Goal: Navigation & Orientation: Find specific page/section

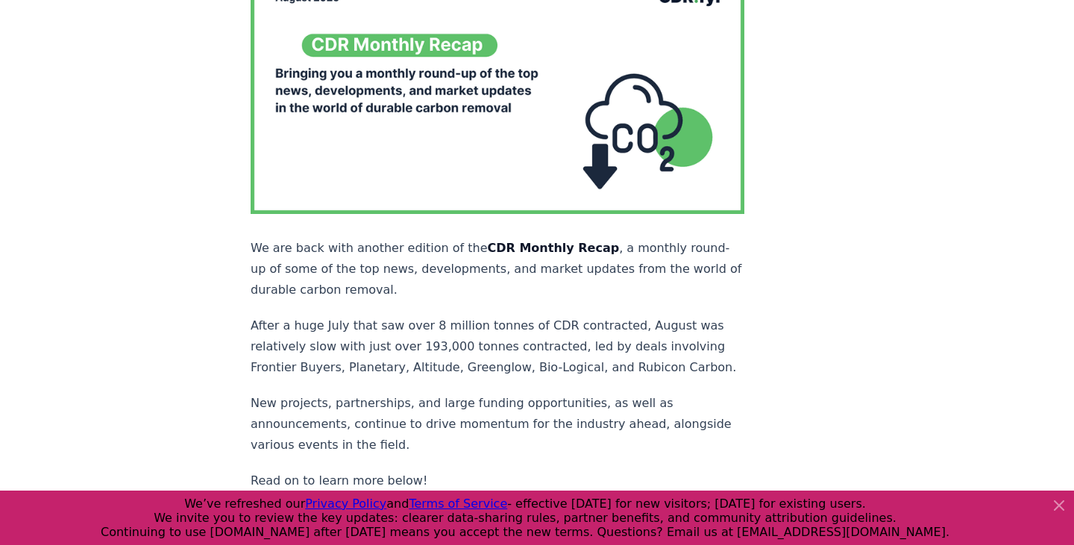
scroll to position [139, 0]
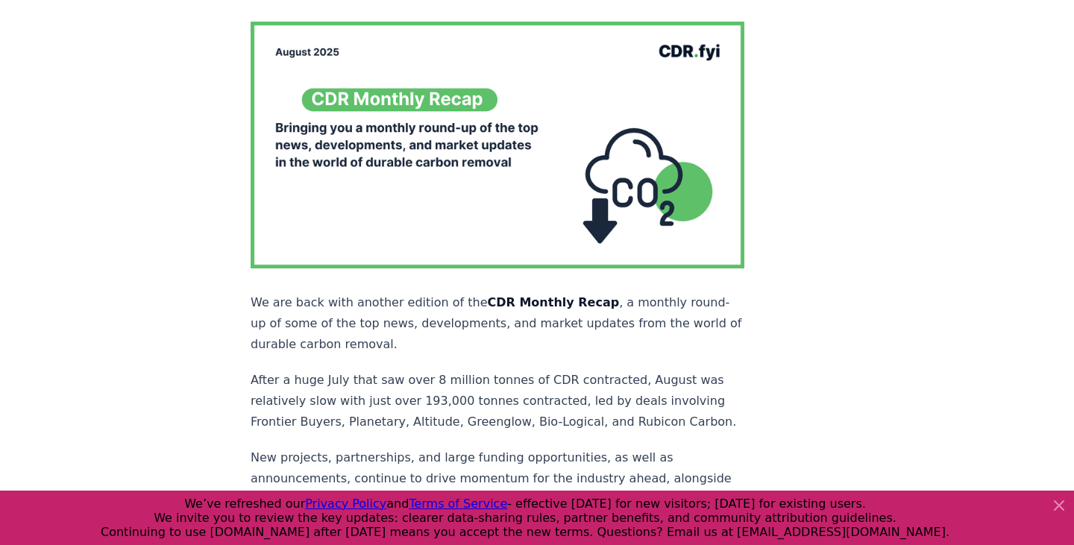
click at [523, 144] on img at bounding box center [497, 145] width 494 height 247
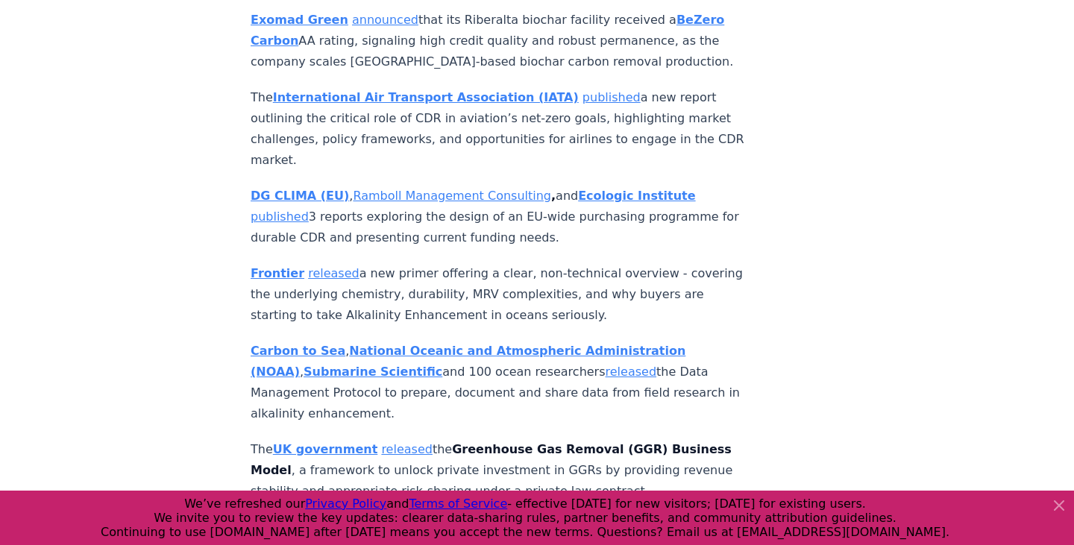
scroll to position [6294, 0]
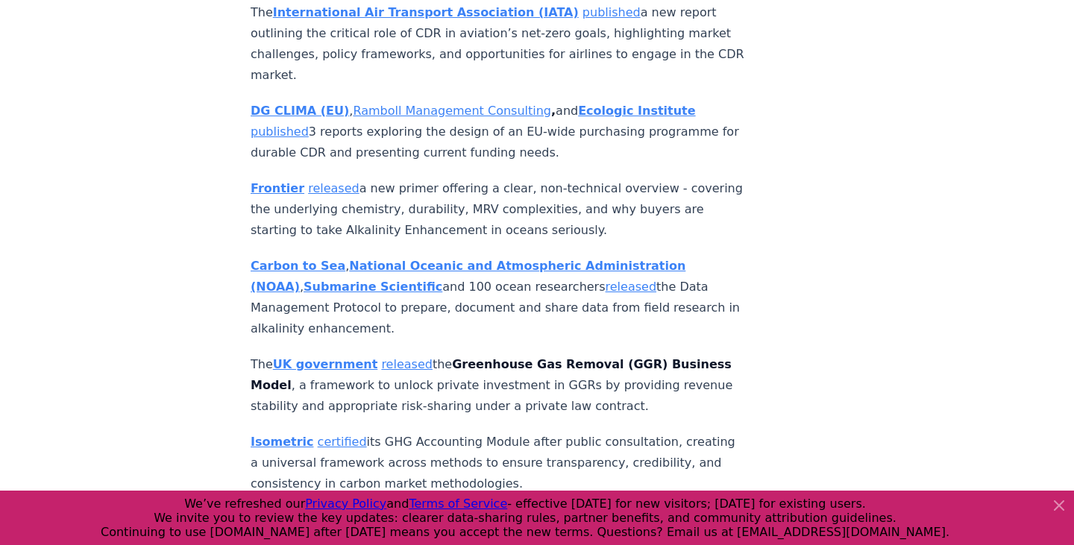
drag, startPoint x: 347, startPoint y: 72, endPoint x: 596, endPoint y: 154, distance: 261.7
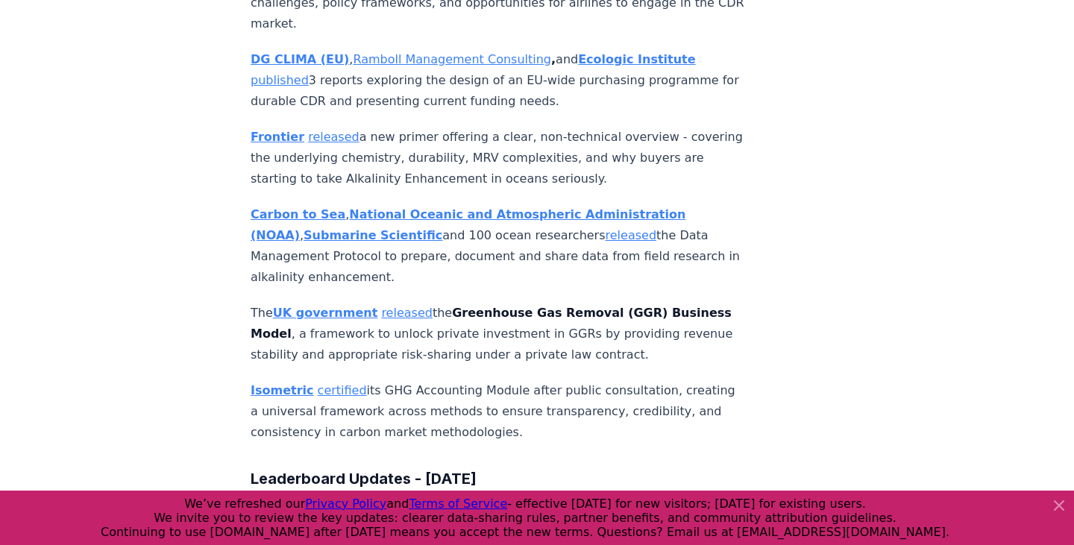
scroll to position [6143, 0]
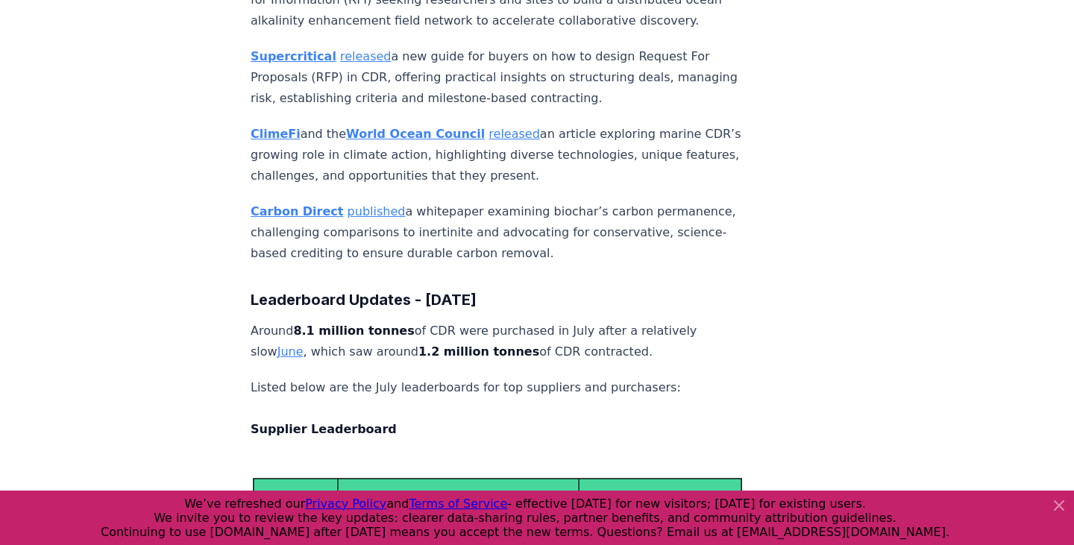
scroll to position [7055, 0]
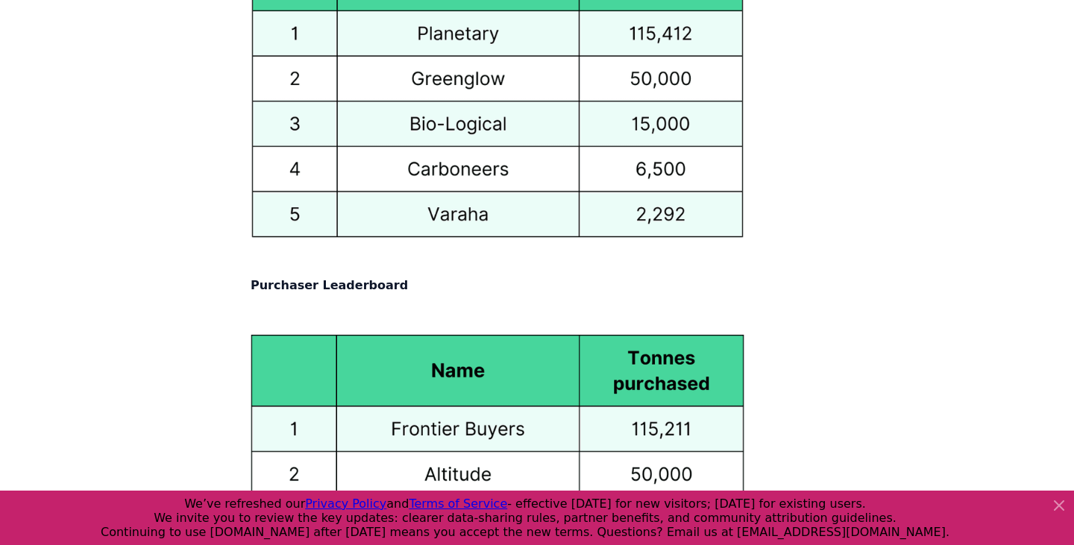
scroll to position [7033, 0]
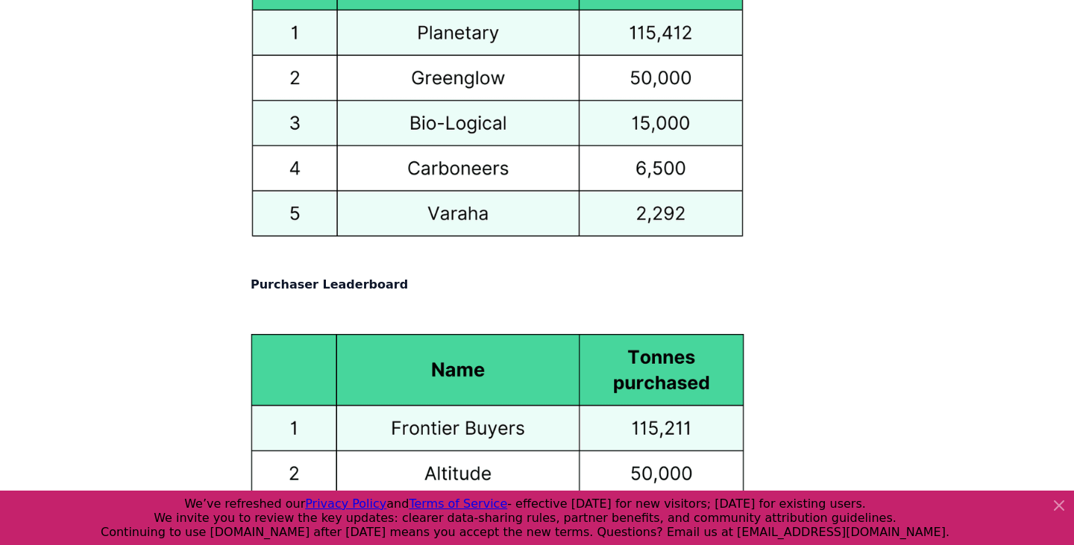
drag, startPoint x: 569, startPoint y: 231, endPoint x: 548, endPoint y: 108, distance: 124.8
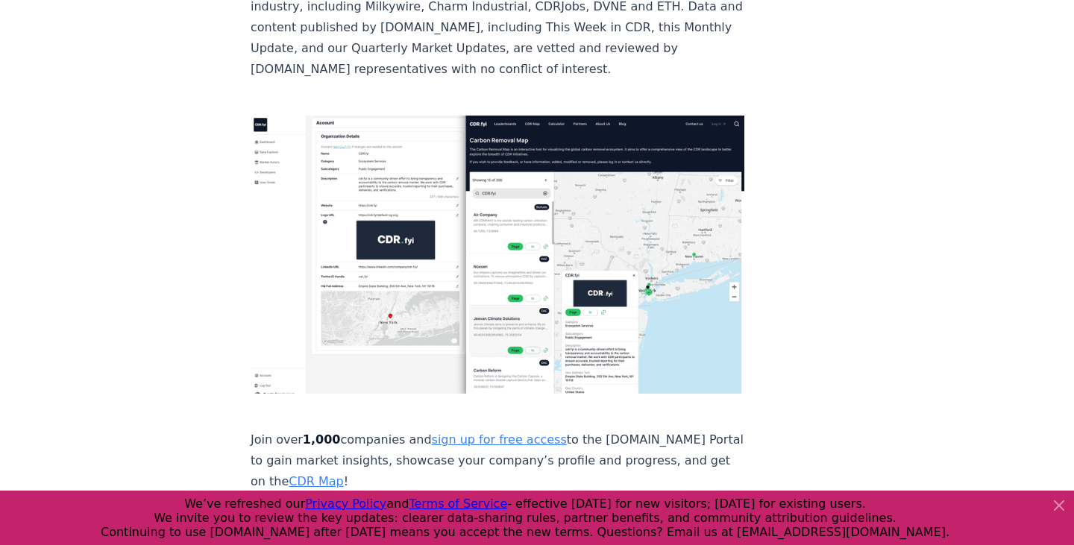
scroll to position [482, 0]
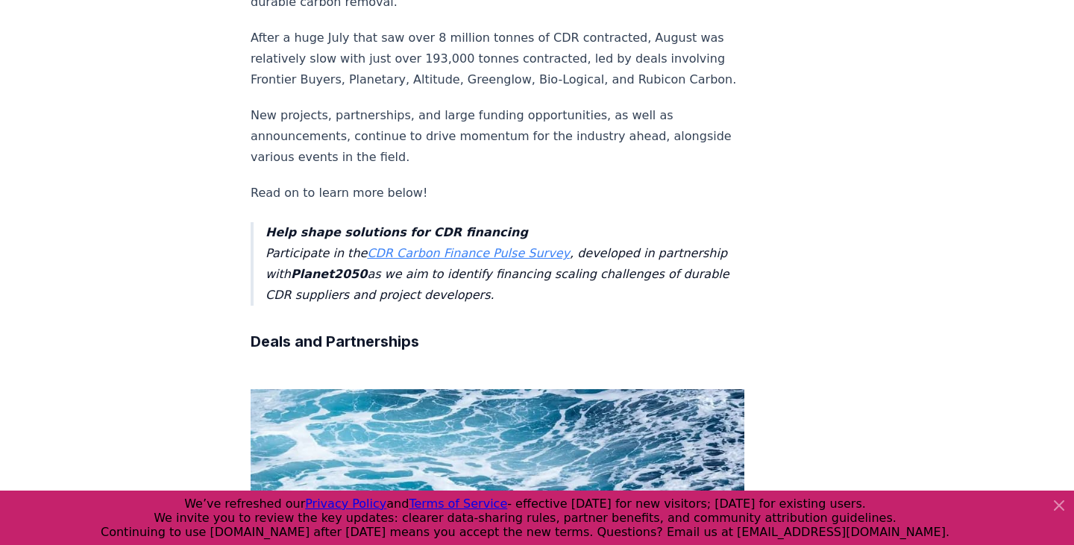
click at [500, 270] on blockquote "Help shape solutions for CDR financing Participate in the CDR Carbon Finance Pu…" at bounding box center [497, 263] width 494 height 83
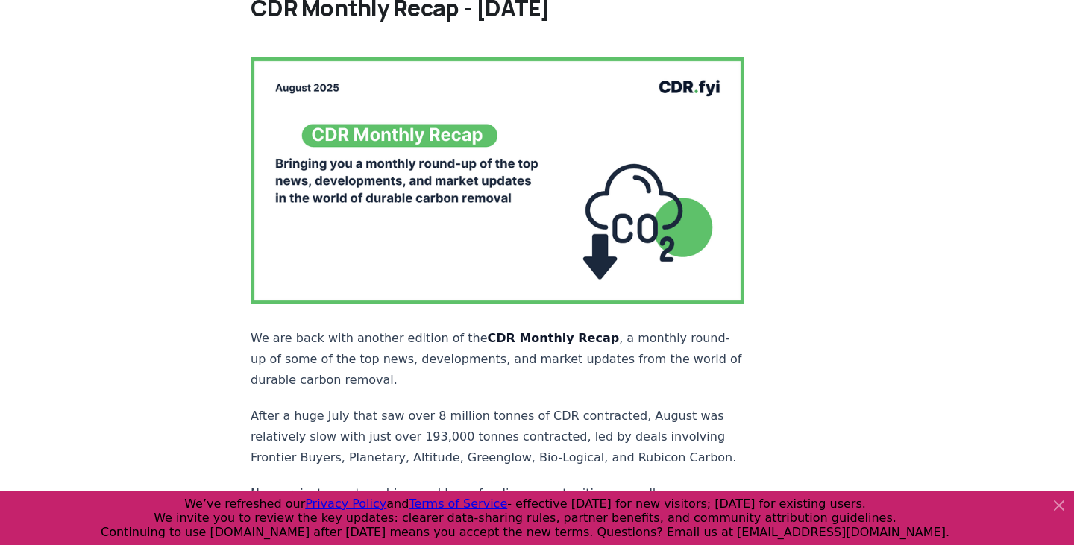
scroll to position [0, 0]
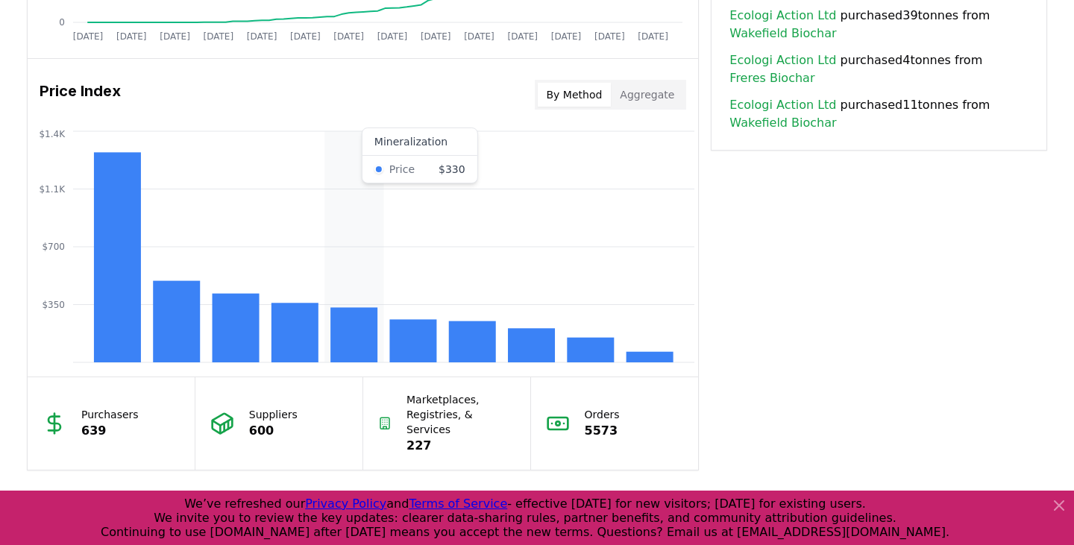
scroll to position [1393, 0]
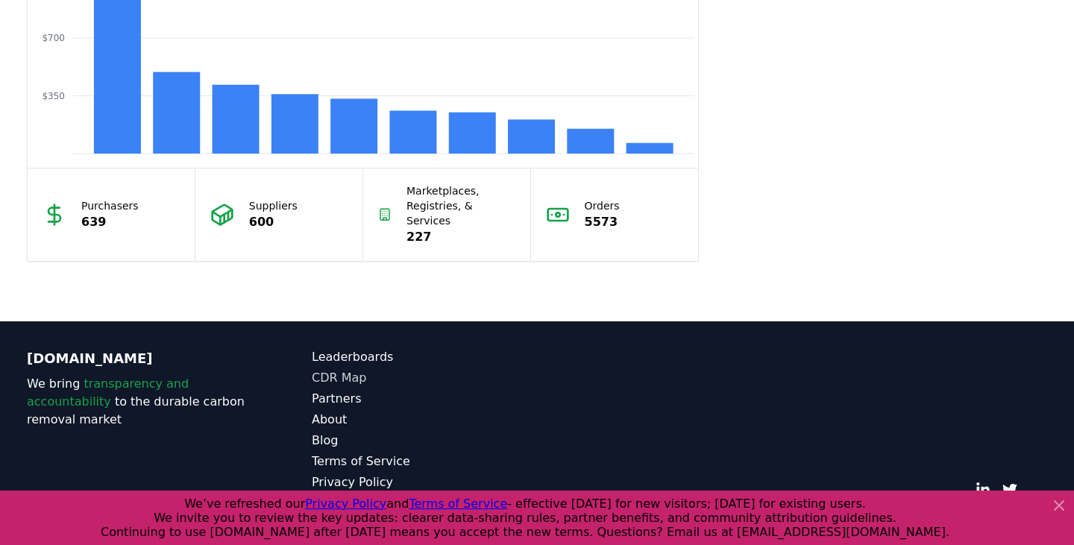
click at [350, 369] on link "CDR Map" at bounding box center [424, 378] width 225 height 18
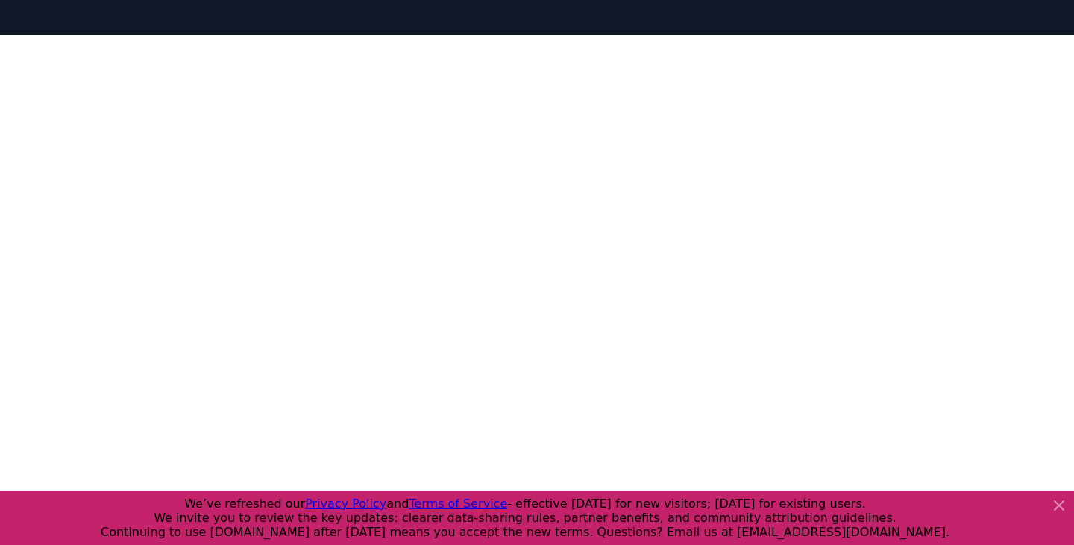
scroll to position [459, 0]
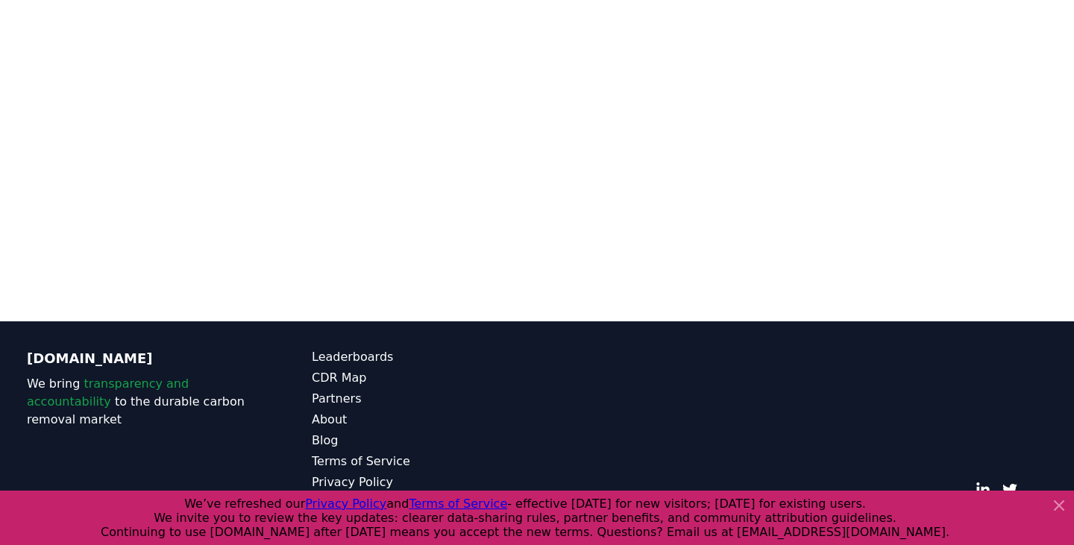
click at [1060, 508] on icon at bounding box center [1059, 506] width 18 height 18
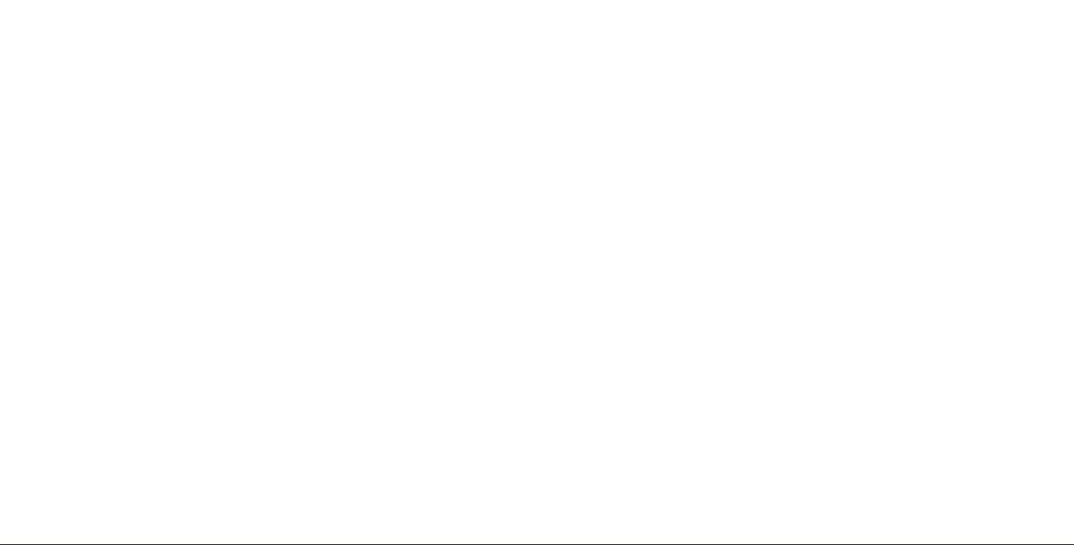
scroll to position [225, 0]
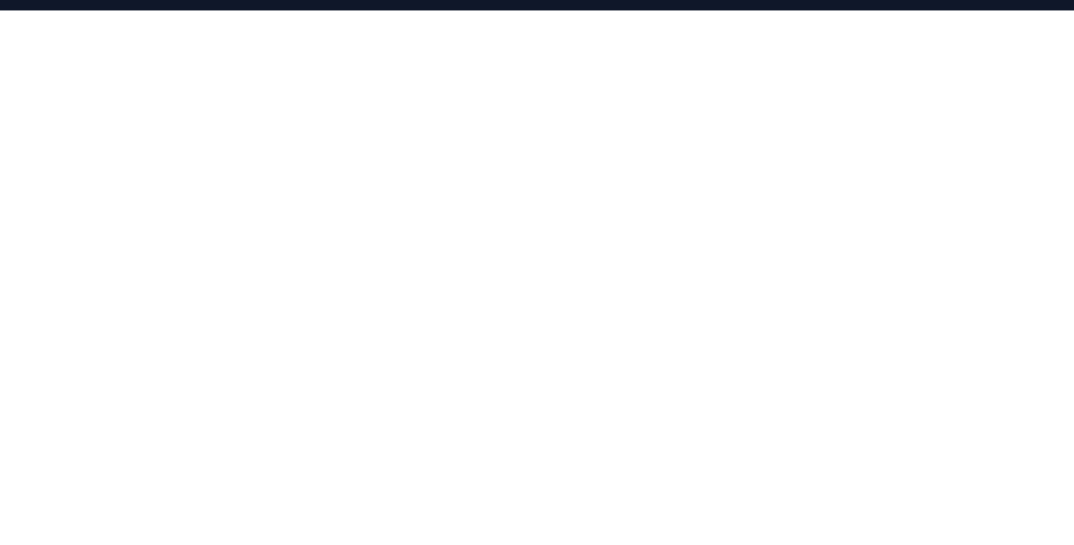
click at [1069, 66] on div at bounding box center [537, 282] width 1074 height 545
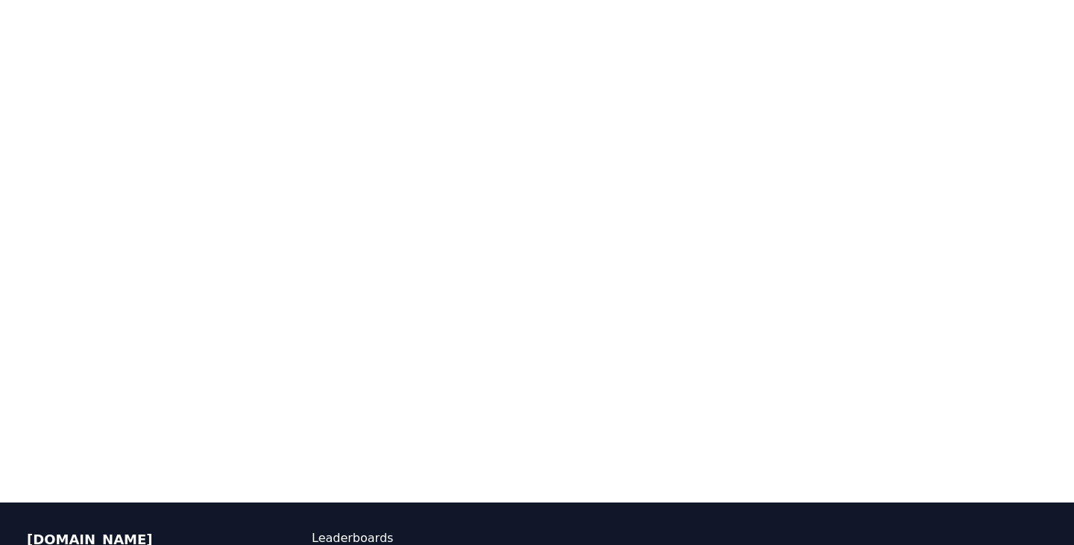
scroll to position [298, 0]
